Goal: Transaction & Acquisition: Purchase product/service

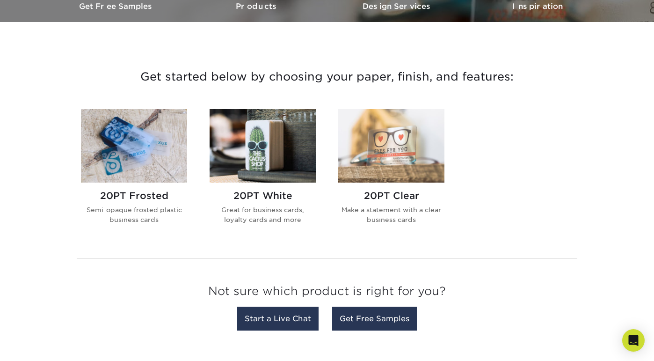
scroll to position [305, 0]
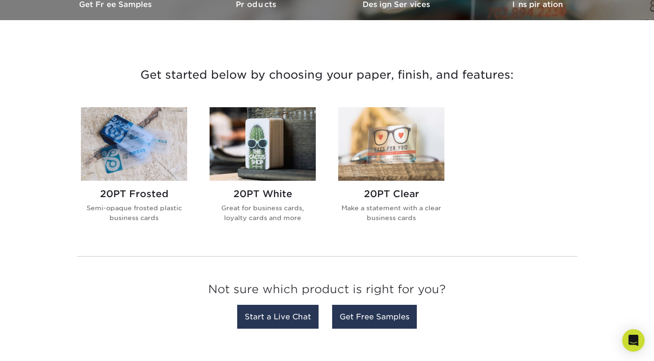
click at [124, 158] on img at bounding box center [134, 143] width 106 height 73
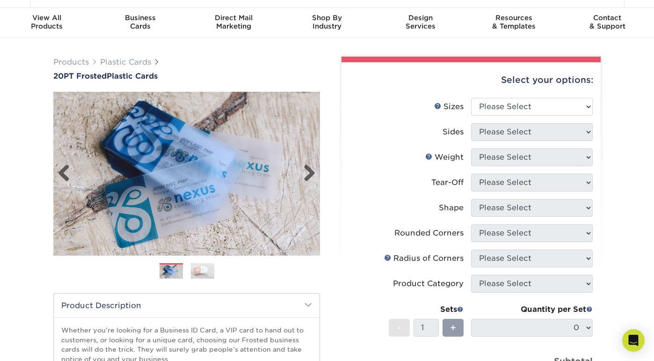
scroll to position [23, 0]
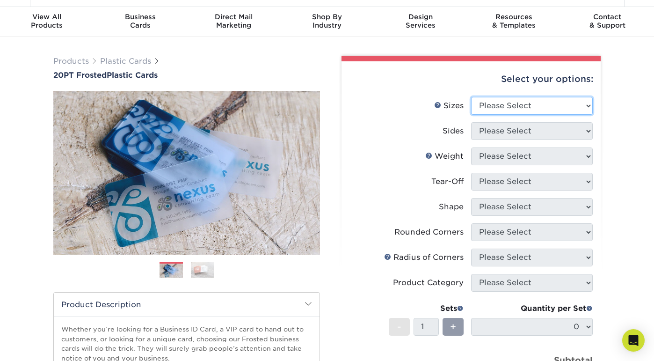
select select "2.00x3.50"
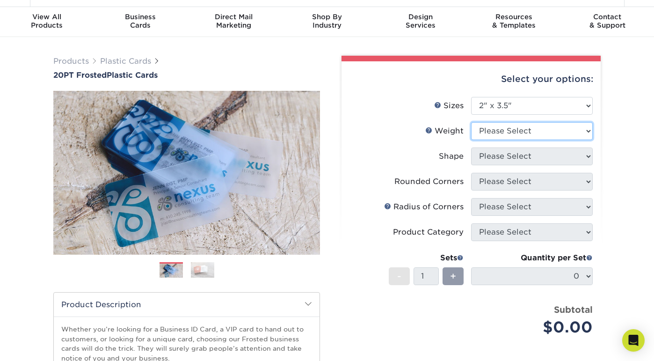
select select "20PT Frosted Plastic"
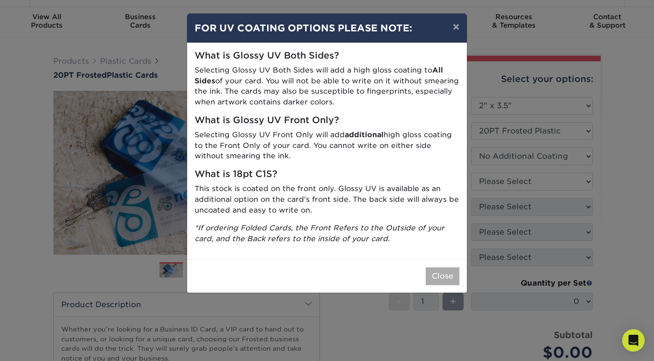
click at [447, 269] on button "Close" at bounding box center [443, 276] width 34 height 18
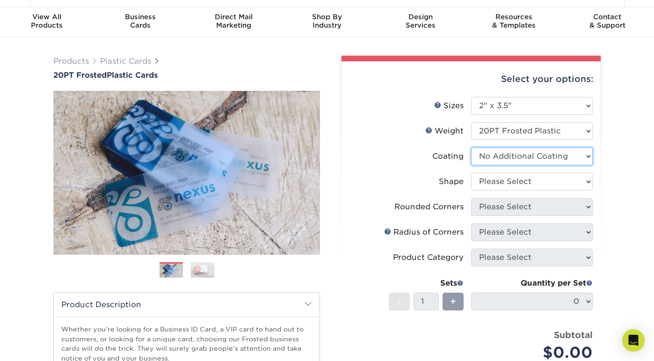
select select "-1"
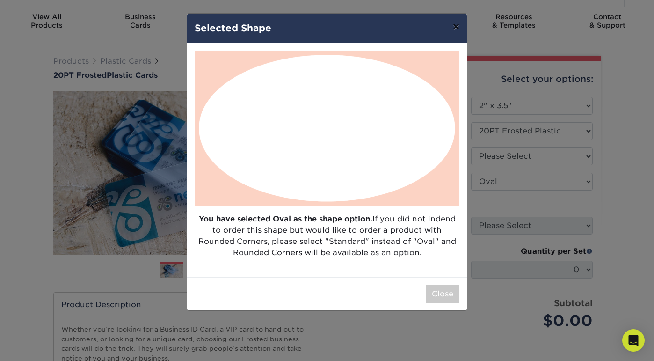
click at [454, 29] on button "×" at bounding box center [457, 27] width 22 height 26
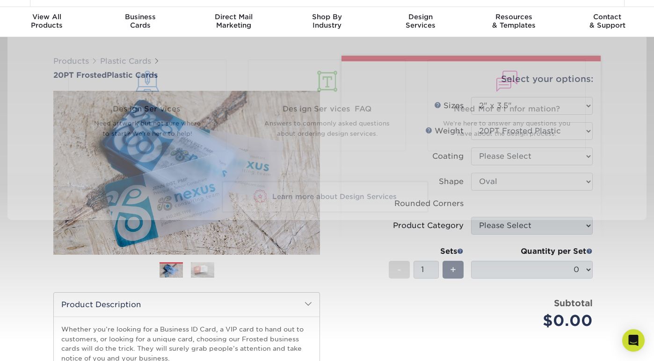
click at [363, 296] on li "Sets - 1 + Quantity per Set 0 (Price includes envelopes)" at bounding box center [471, 269] width 243 height 55
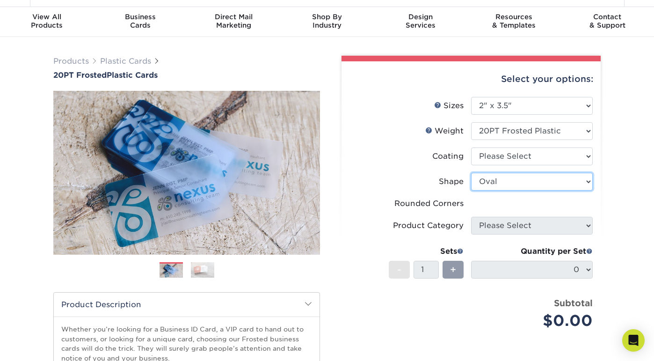
select select "standard"
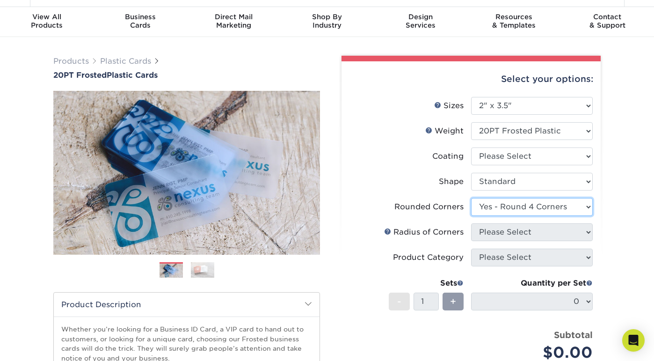
select select "-1"
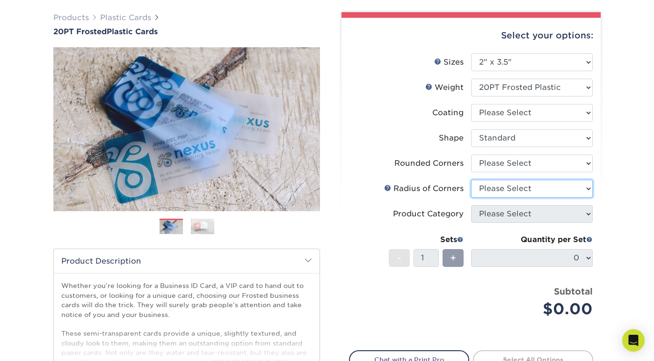
scroll to position [70, 0]
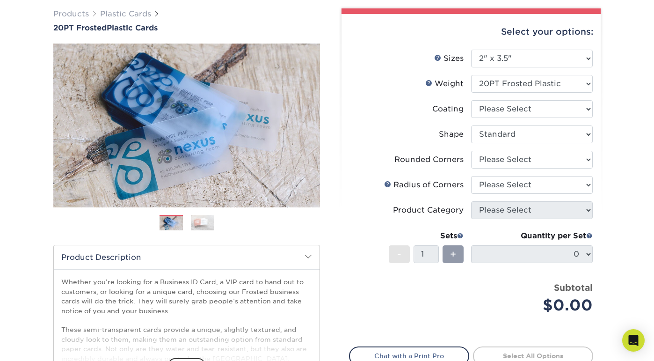
click at [615, 176] on div "Products Plastic Cards 20PT Frosted Plastic Cards Previous Next and" at bounding box center [327, 240] width 654 height 500
click at [450, 254] on span "+" at bounding box center [453, 254] width 6 height 14
click at [450, 284] on div "Price per set $0.00" at bounding box center [411, 299] width 122 height 36
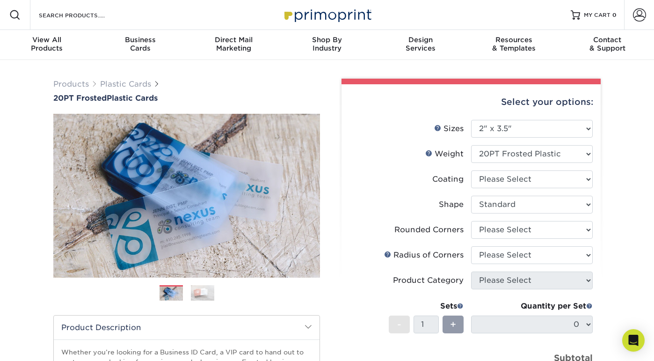
scroll to position [0, 0]
select select "3e7618de-abca-4bda-9f97-8b9129e913d8"
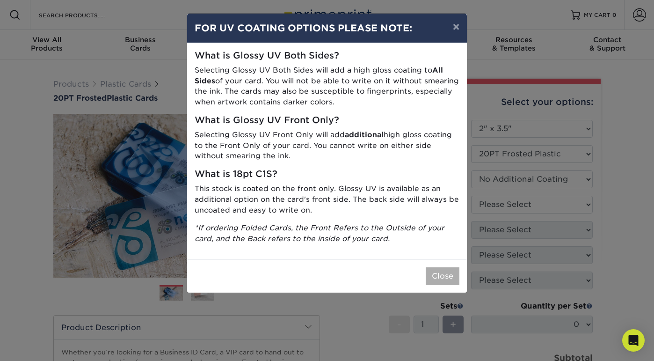
click at [449, 273] on button "Close" at bounding box center [443, 276] width 34 height 18
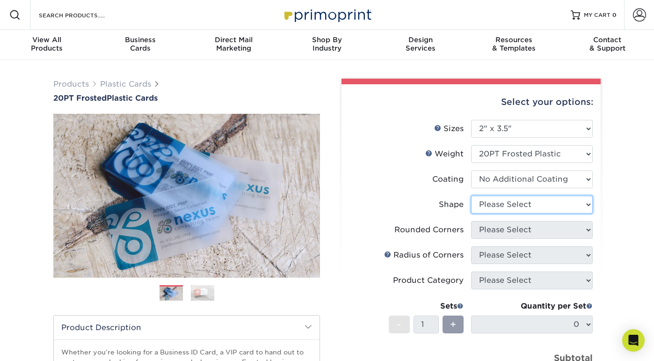
select select "standard"
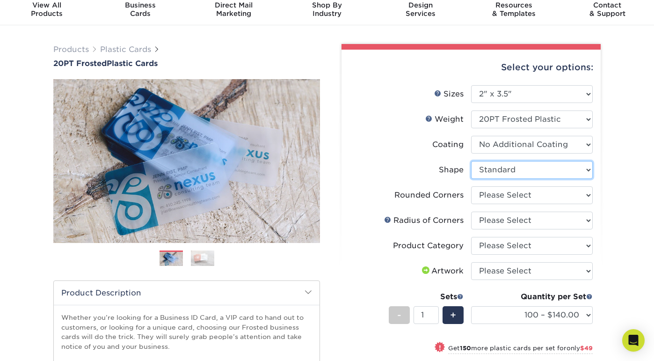
scroll to position [35, 0]
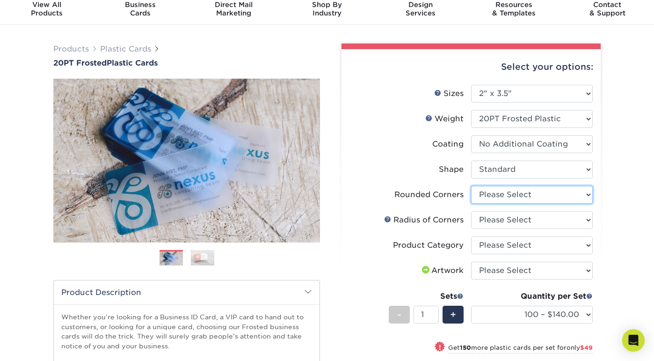
select select "7672df9e-0e0a-464d-8e1f-920c575e4da3"
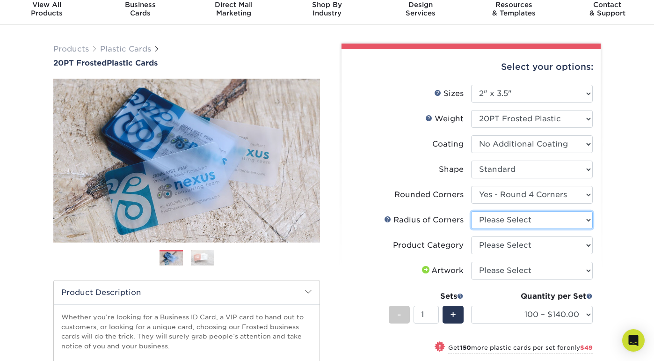
select select "589680c7-ee9a-431b-9d12-d7aeb1386a97"
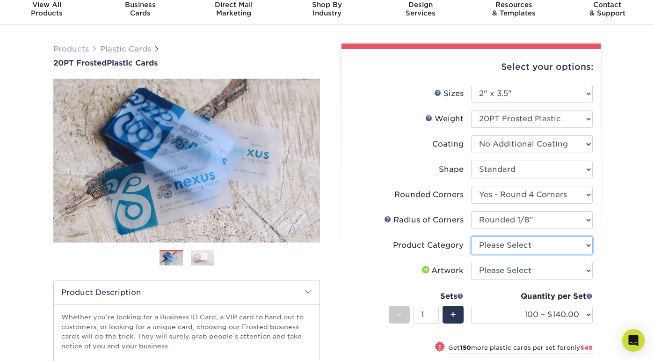
select select "3b5148f1-0588-4f88-a218-97bcfdce65c1"
click at [610, 252] on div "Products Plastic Cards 20PT Frosted Plastic Cards Previous Next and" at bounding box center [327, 281] width 654 height 513
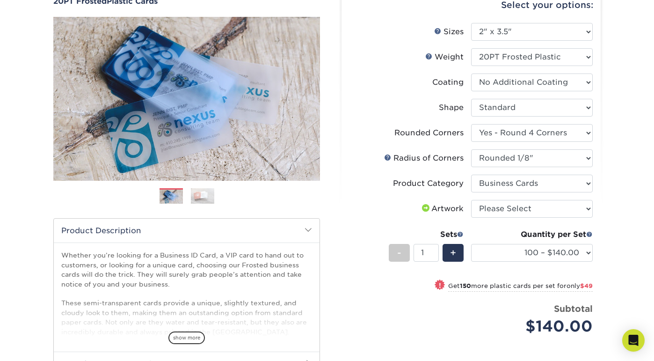
scroll to position [105, 0]
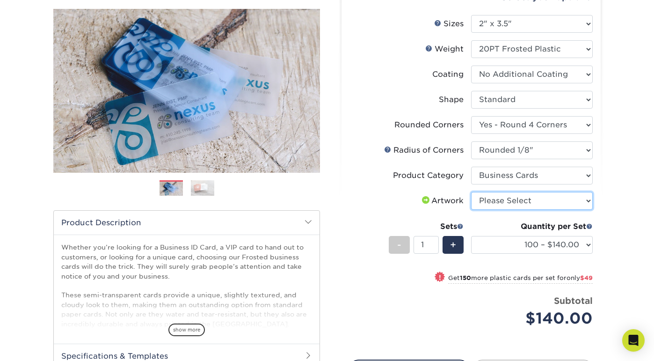
select select "upload"
